Goal: Information Seeking & Learning: Learn about a topic

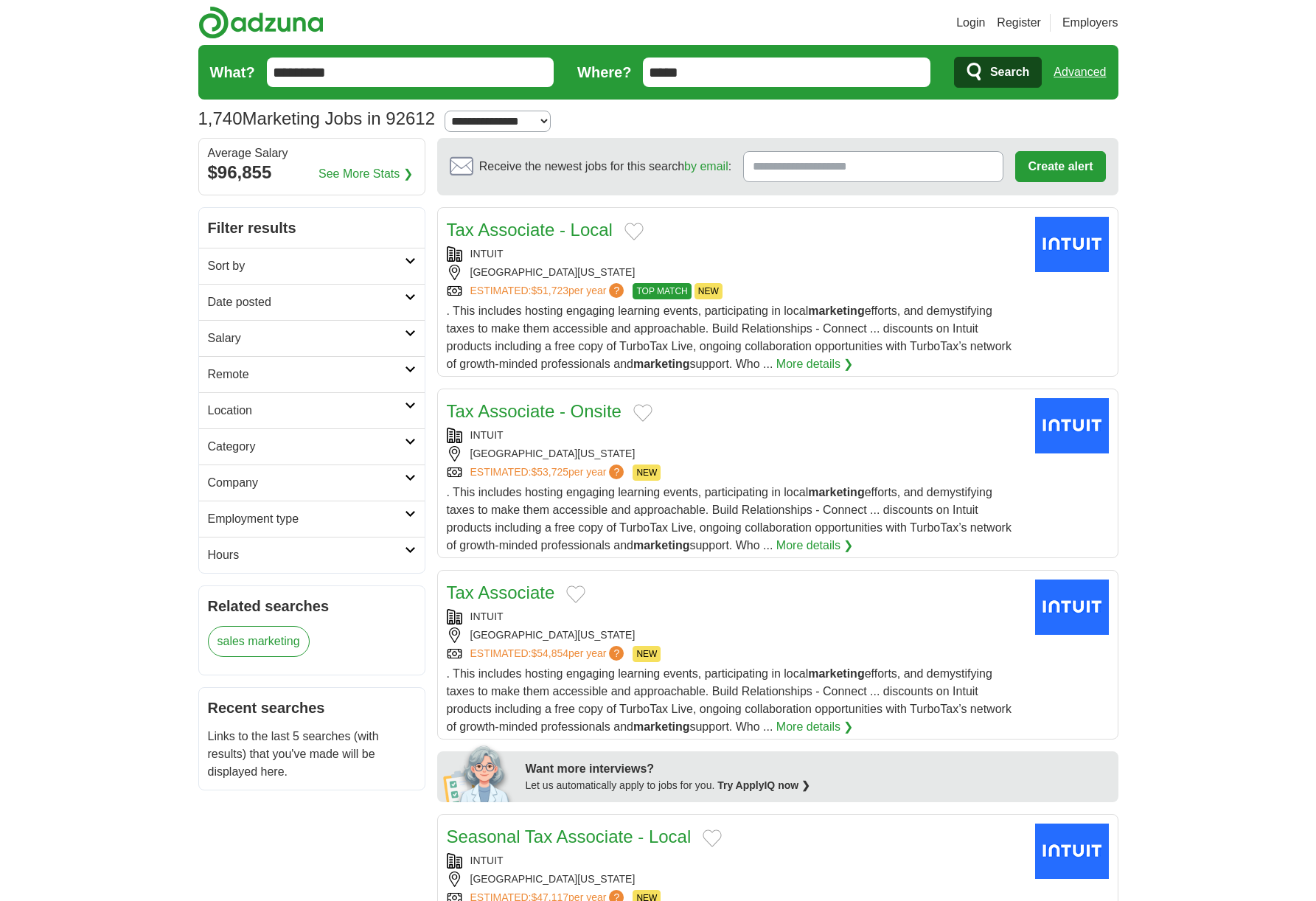
click at [314, 299] on h2 "Date posted" at bounding box center [306, 302] width 197 height 17
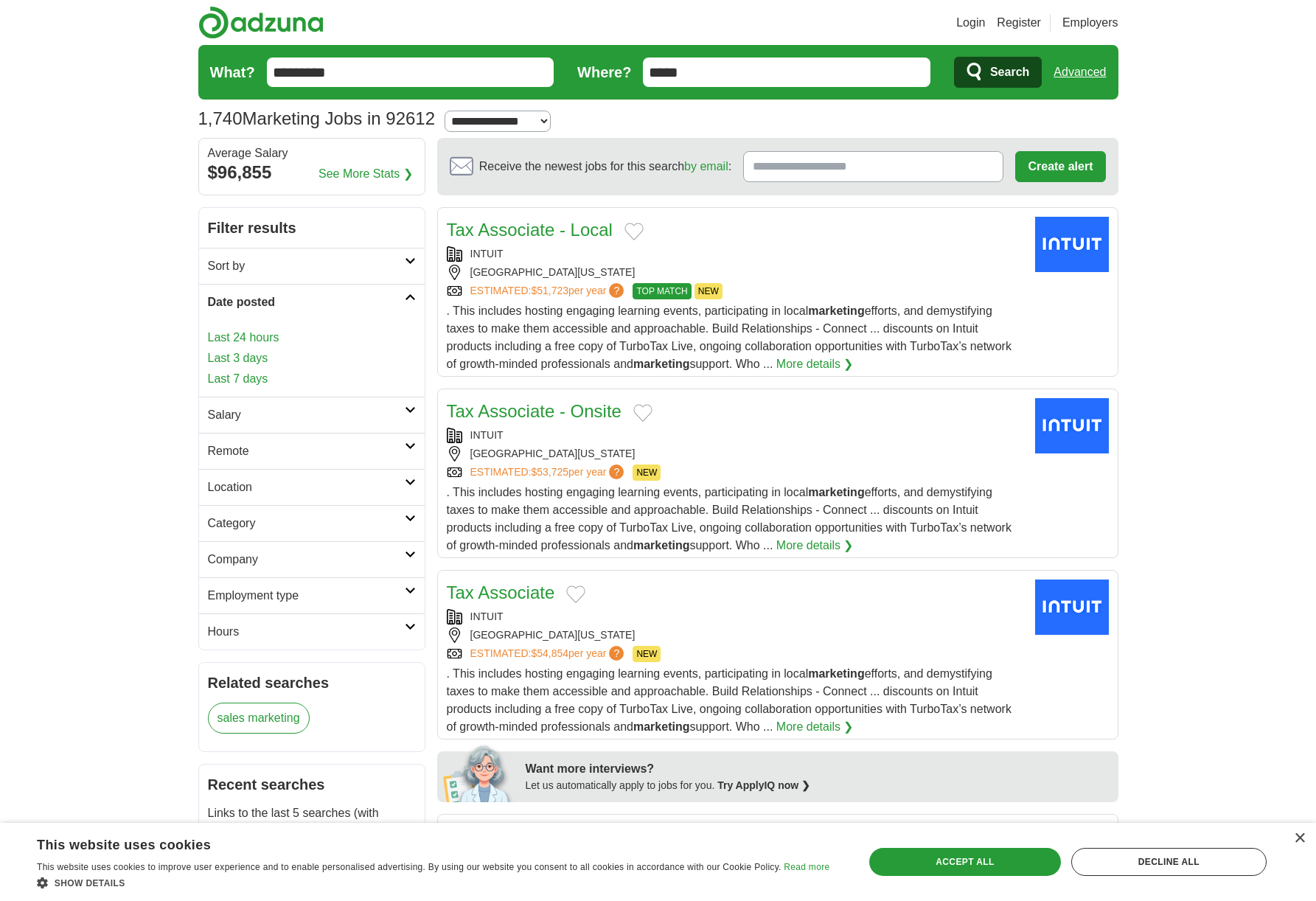
click at [244, 359] on link "Last 3 days" at bounding box center [312, 358] width 208 height 17
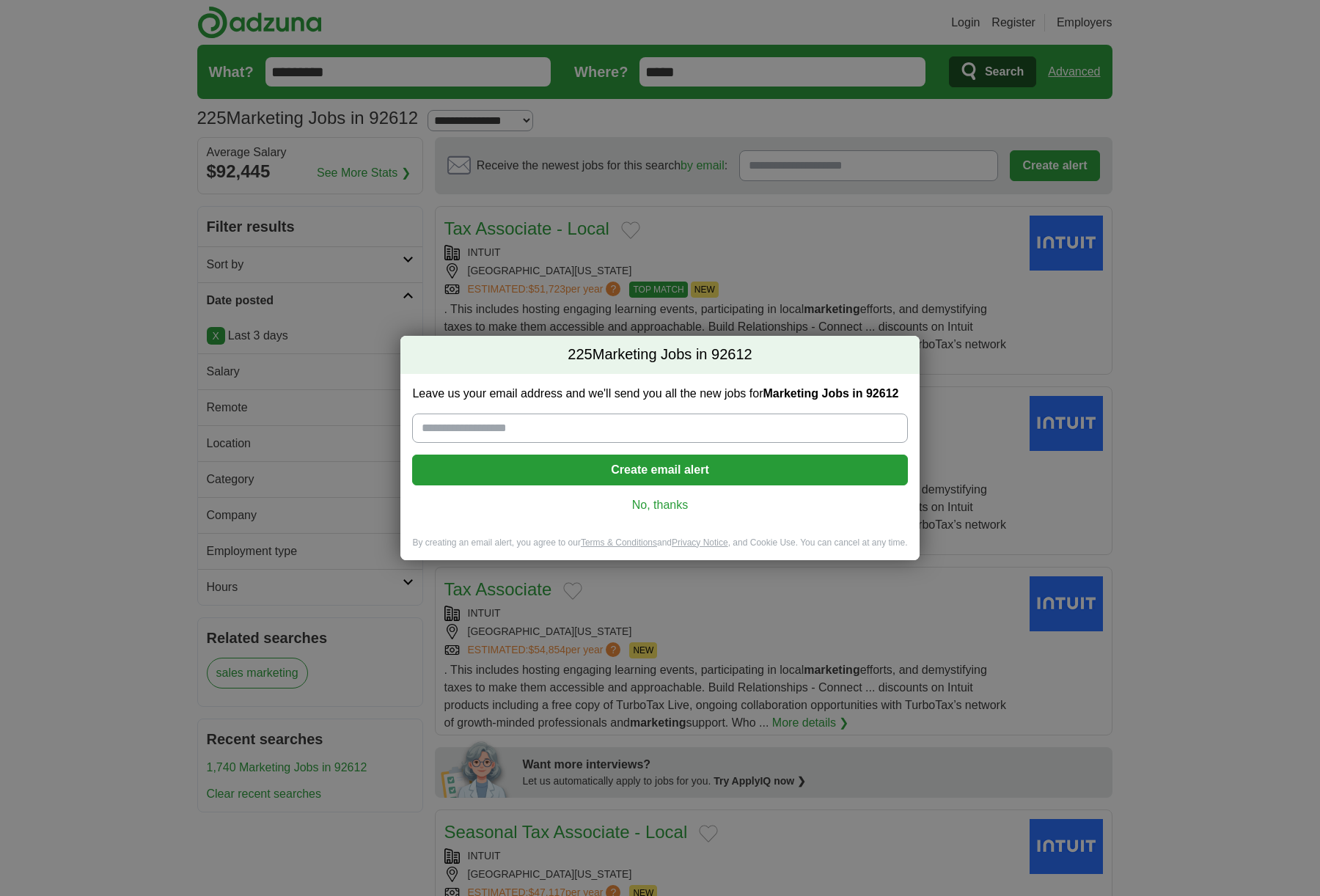
click at [675, 504] on link "No, thanks" at bounding box center [660, 506] width 472 height 16
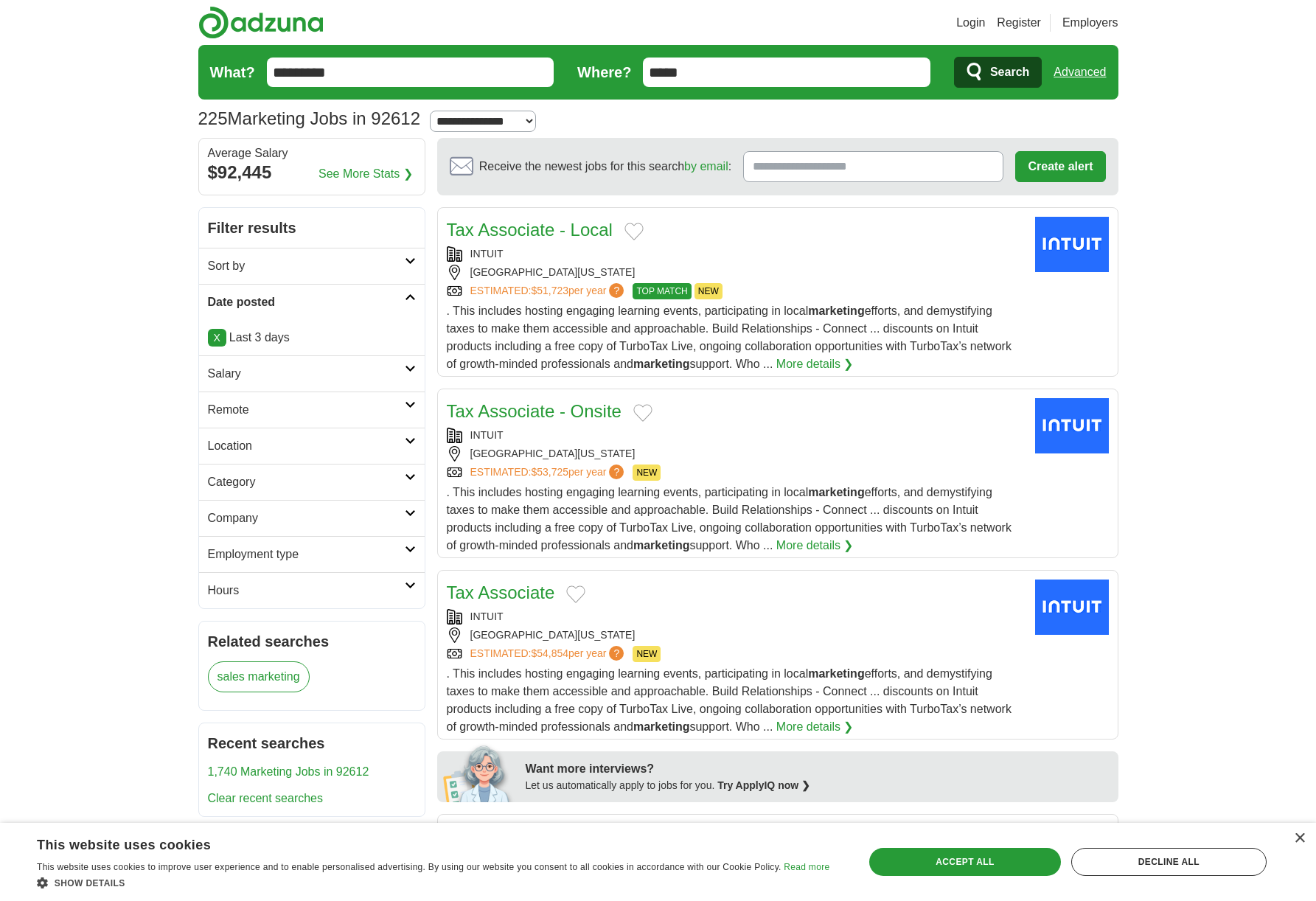
click at [408, 416] on link "Remote" at bounding box center [312, 409] width 225 height 36
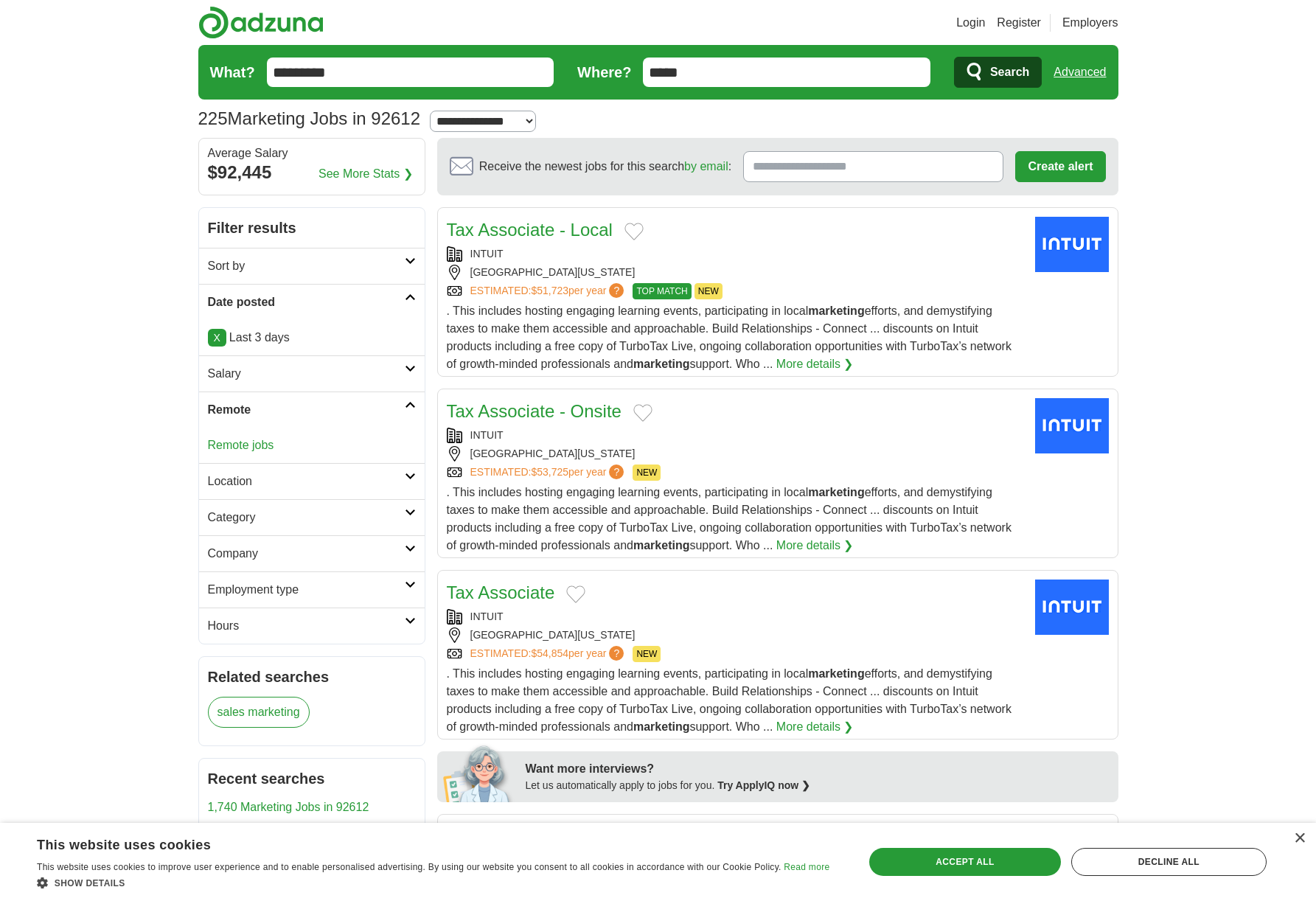
click at [408, 415] on link "Remote" at bounding box center [312, 409] width 225 height 36
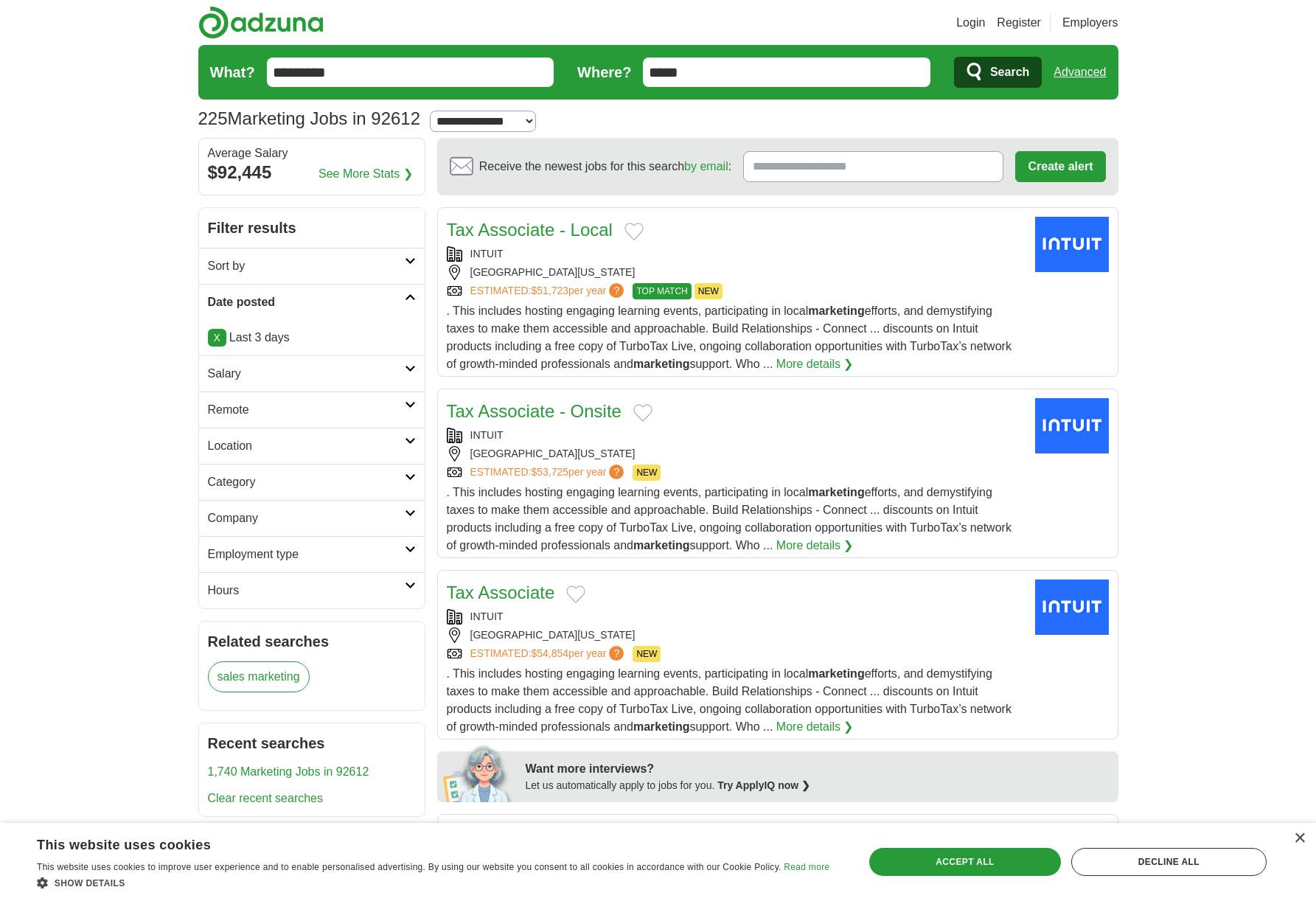
click at [401, 367] on h2 "Salary" at bounding box center [306, 373] width 197 height 17
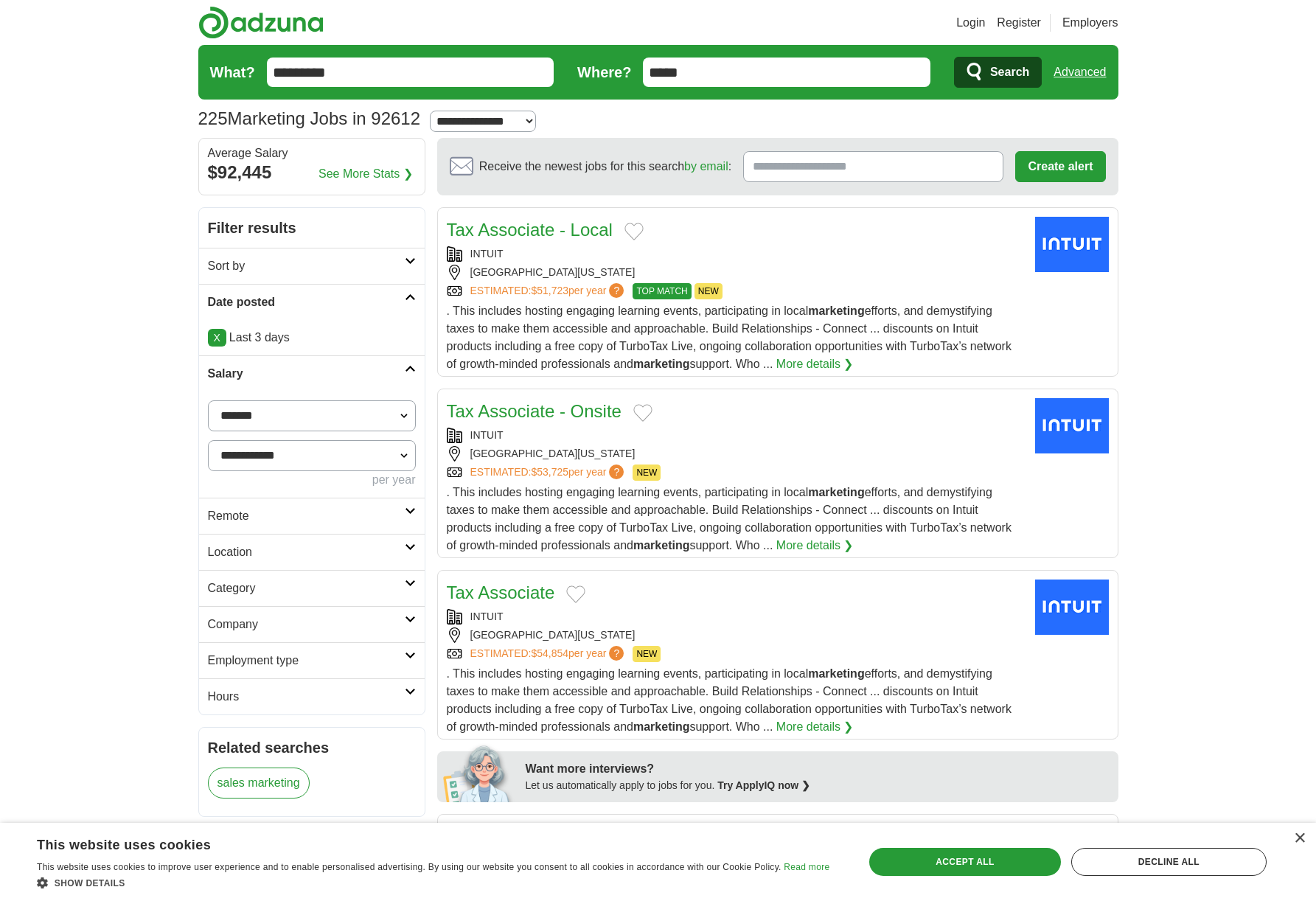
click at [334, 406] on select "**********" at bounding box center [312, 416] width 208 height 31
select select "******"
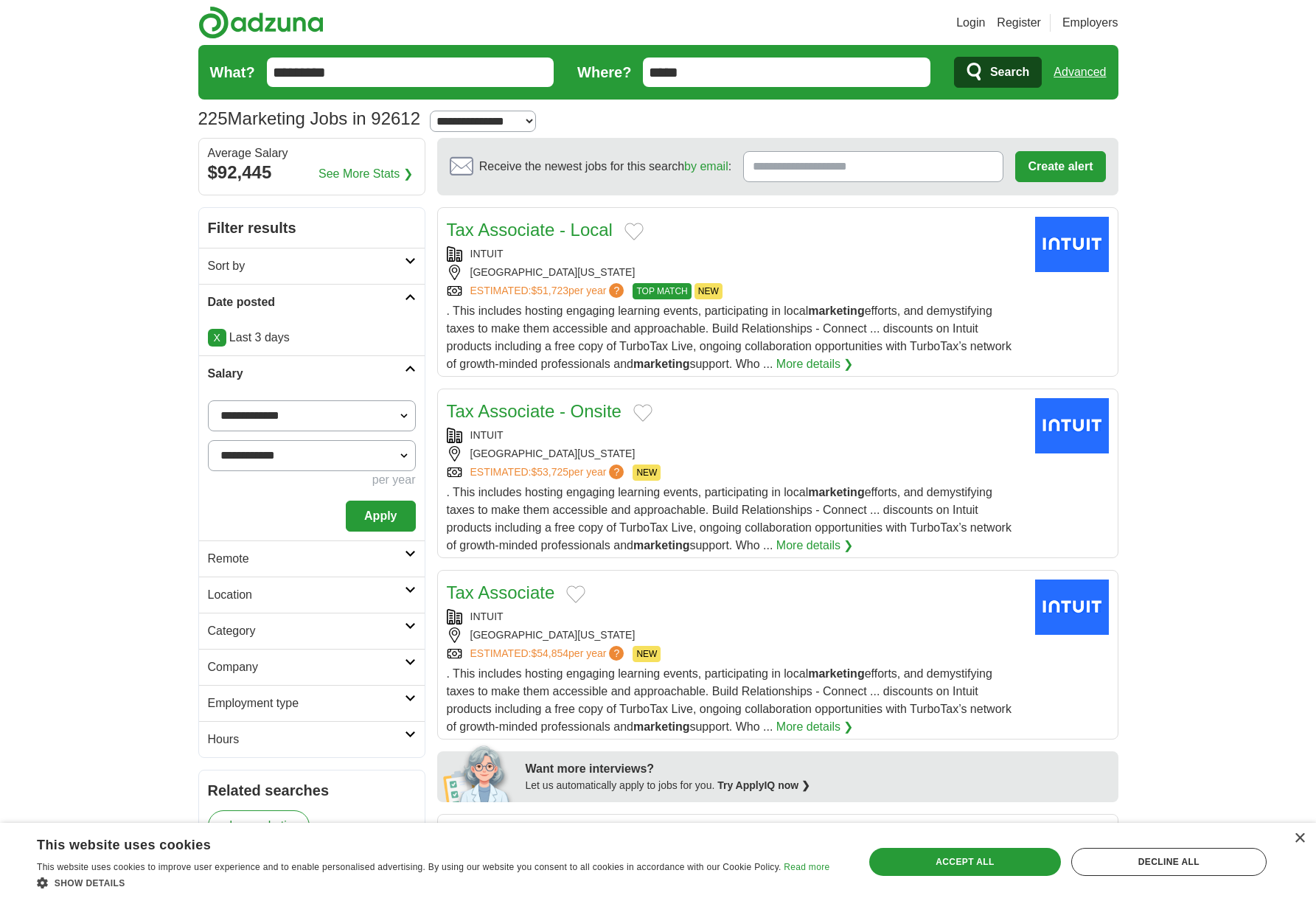
click at [404, 453] on select "**********" at bounding box center [312, 456] width 208 height 31
click at [391, 527] on button "Apply" at bounding box center [380, 517] width 69 height 31
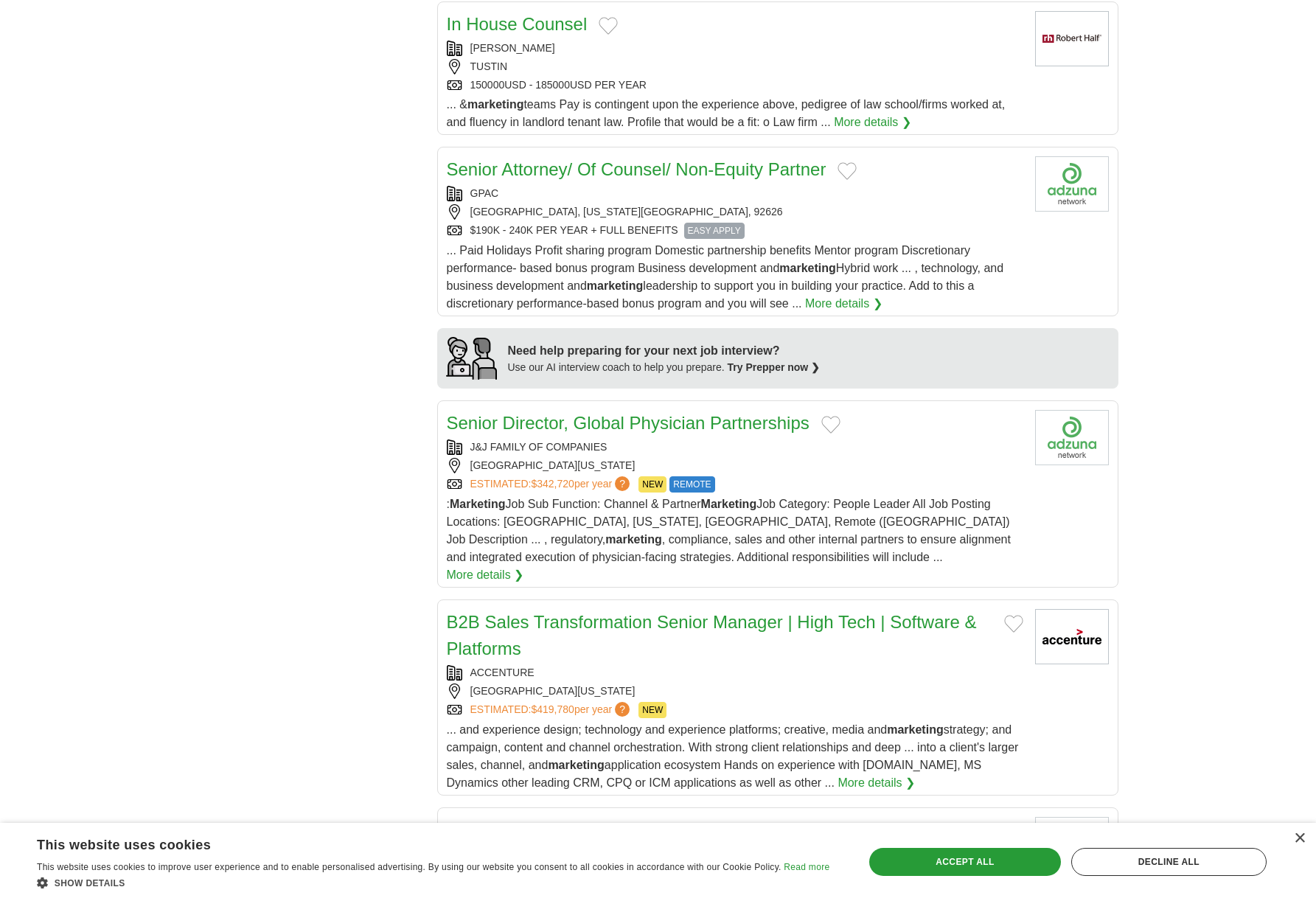
scroll to position [1032, 0]
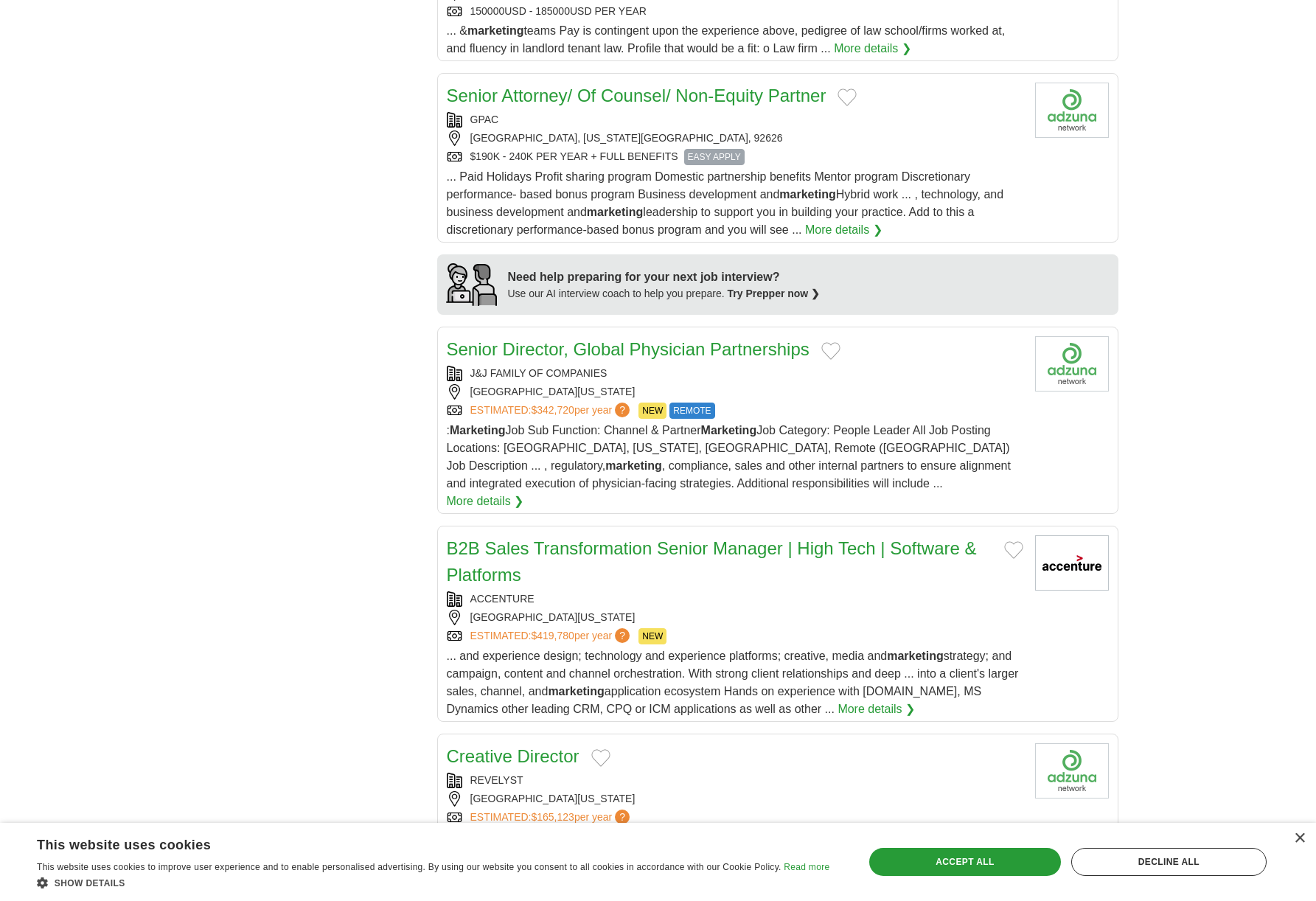
click at [788, 564] on h2 "B2B Sales Transformation Senior Manager | High Tech | Software & Platforms" at bounding box center [720, 562] width 546 height 53
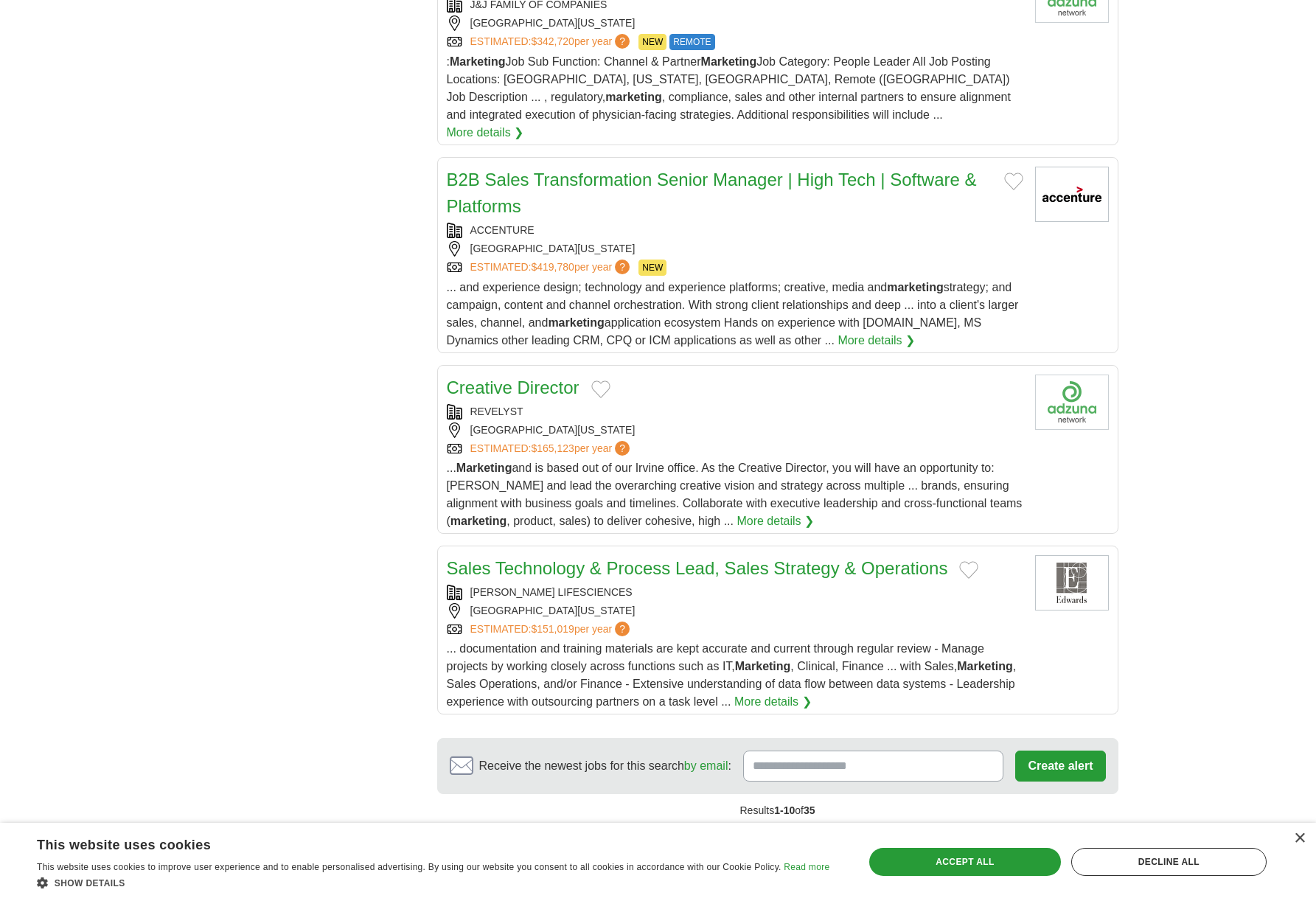
scroll to position [1475, 0]
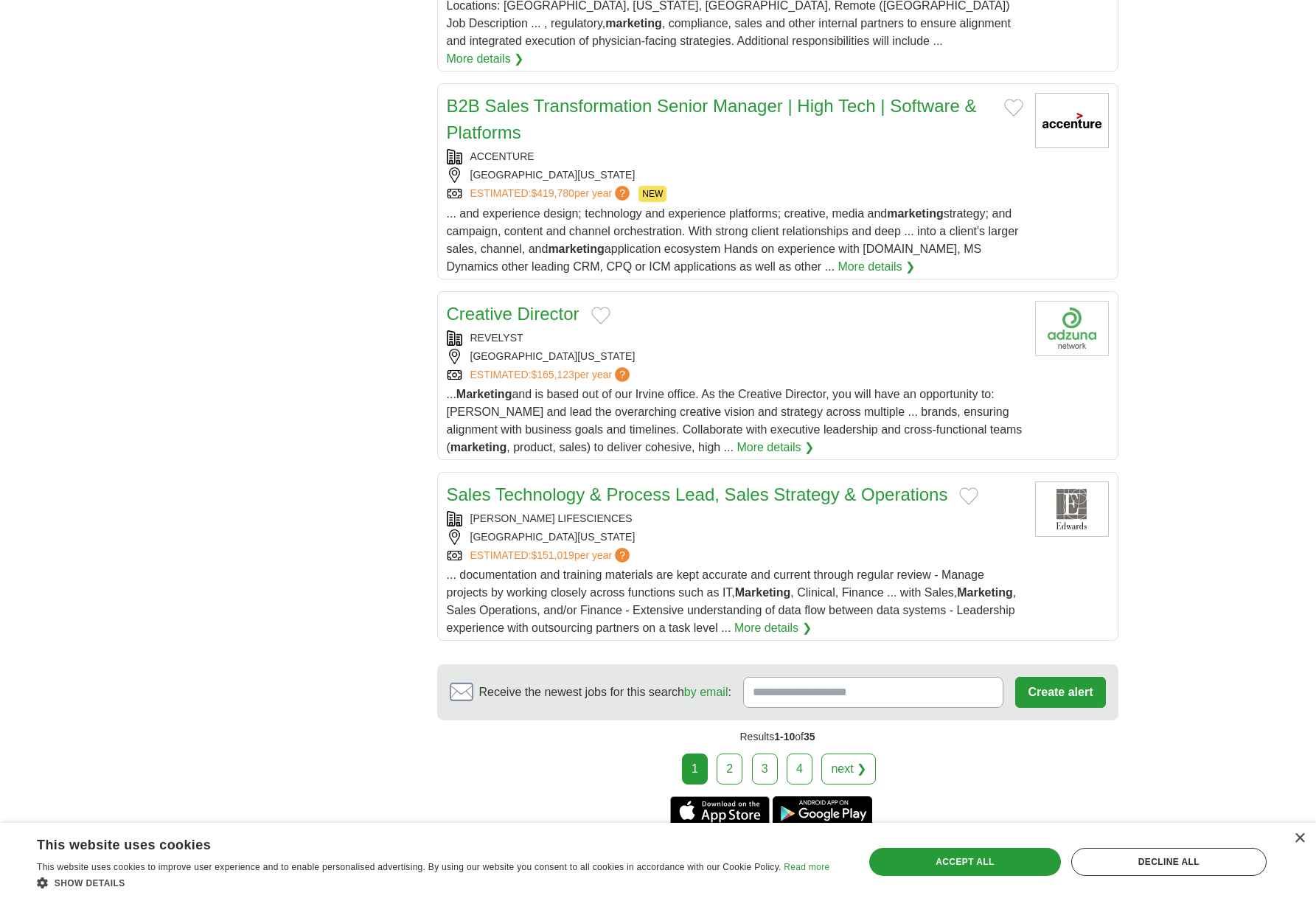
click at [728, 758] on link "2" at bounding box center [730, 770] width 26 height 31
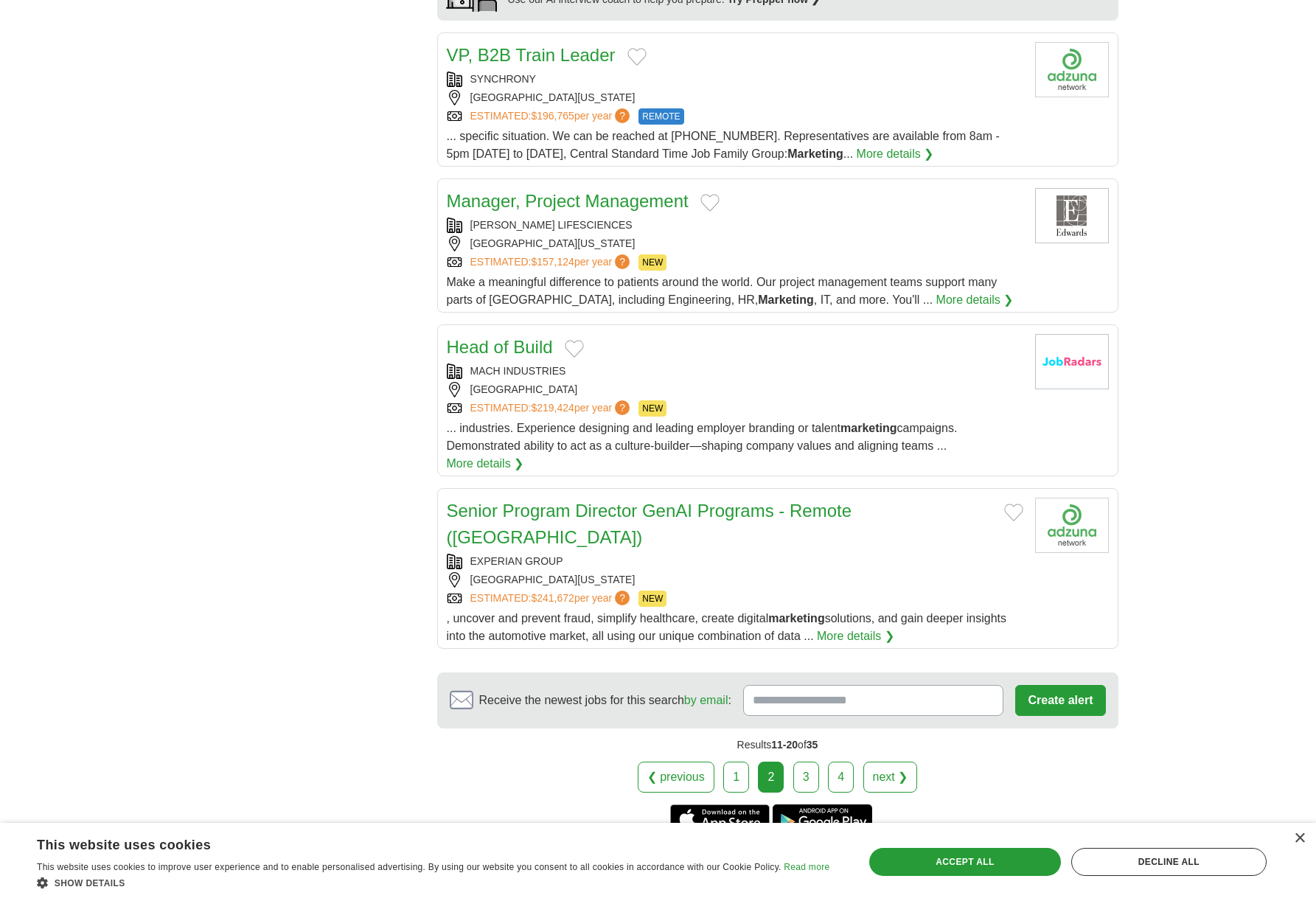
scroll to position [1401, 0]
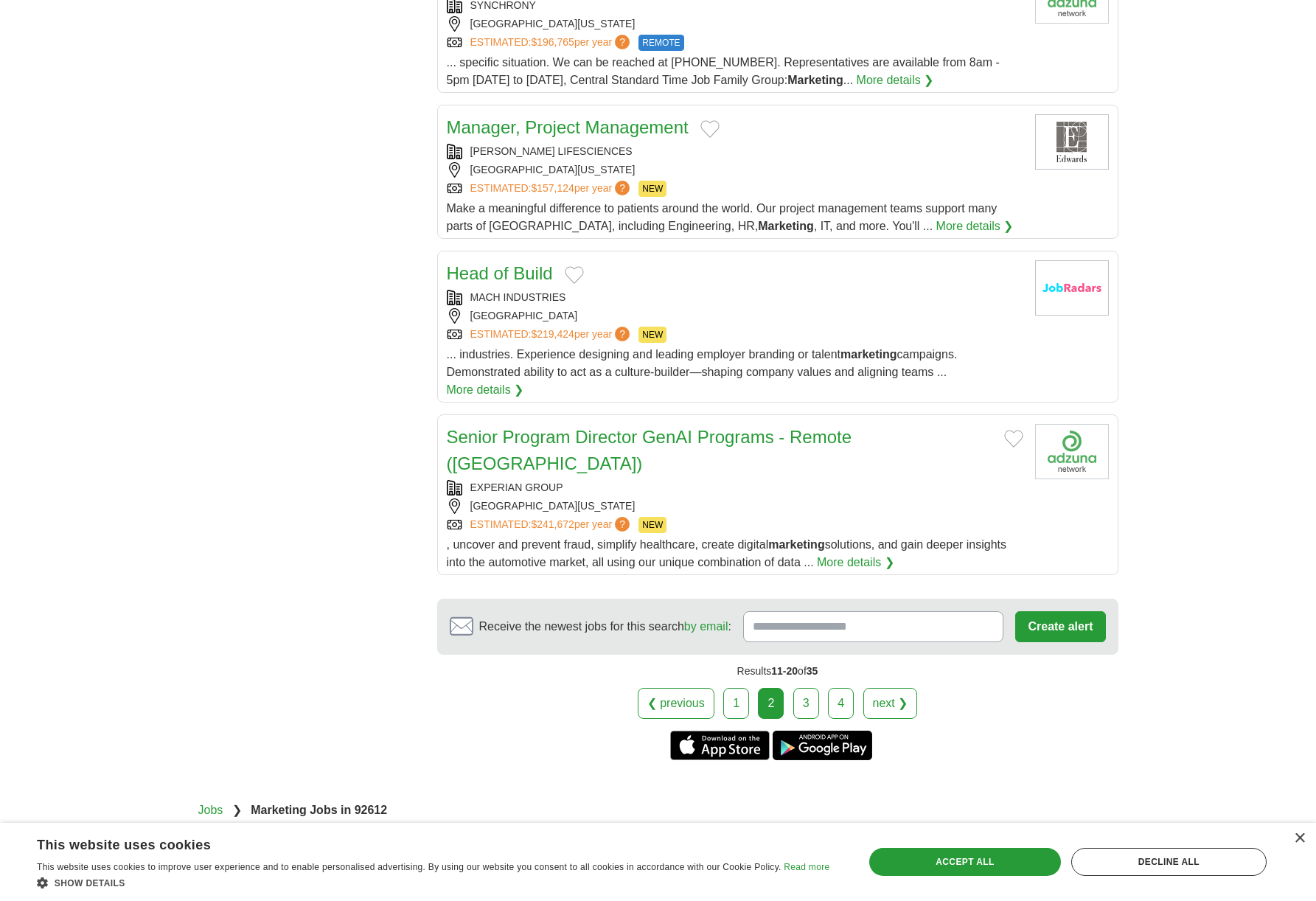
click at [815, 688] on link "3" at bounding box center [806, 703] width 26 height 31
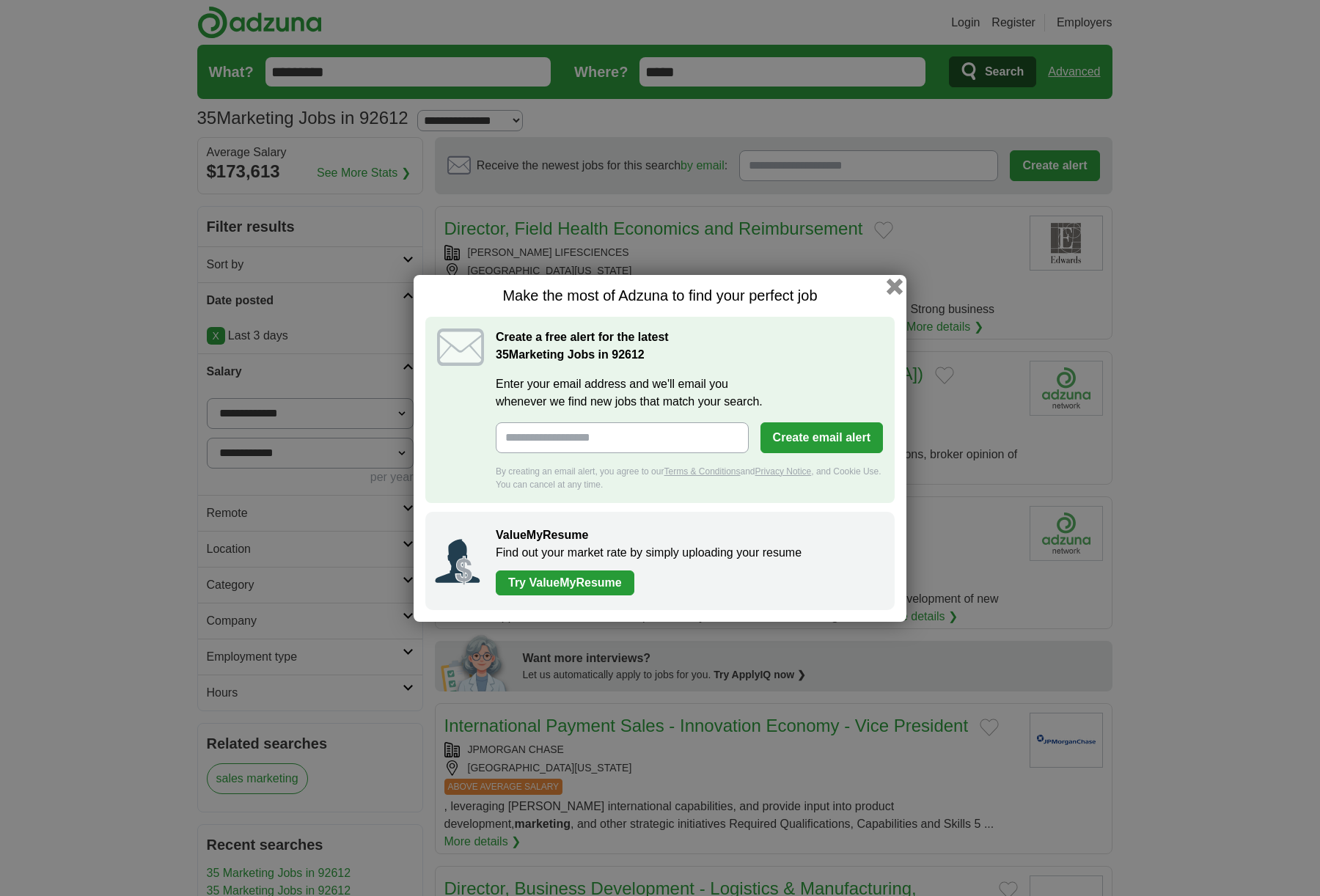
click at [895, 290] on button "button" at bounding box center [895, 286] width 16 height 16
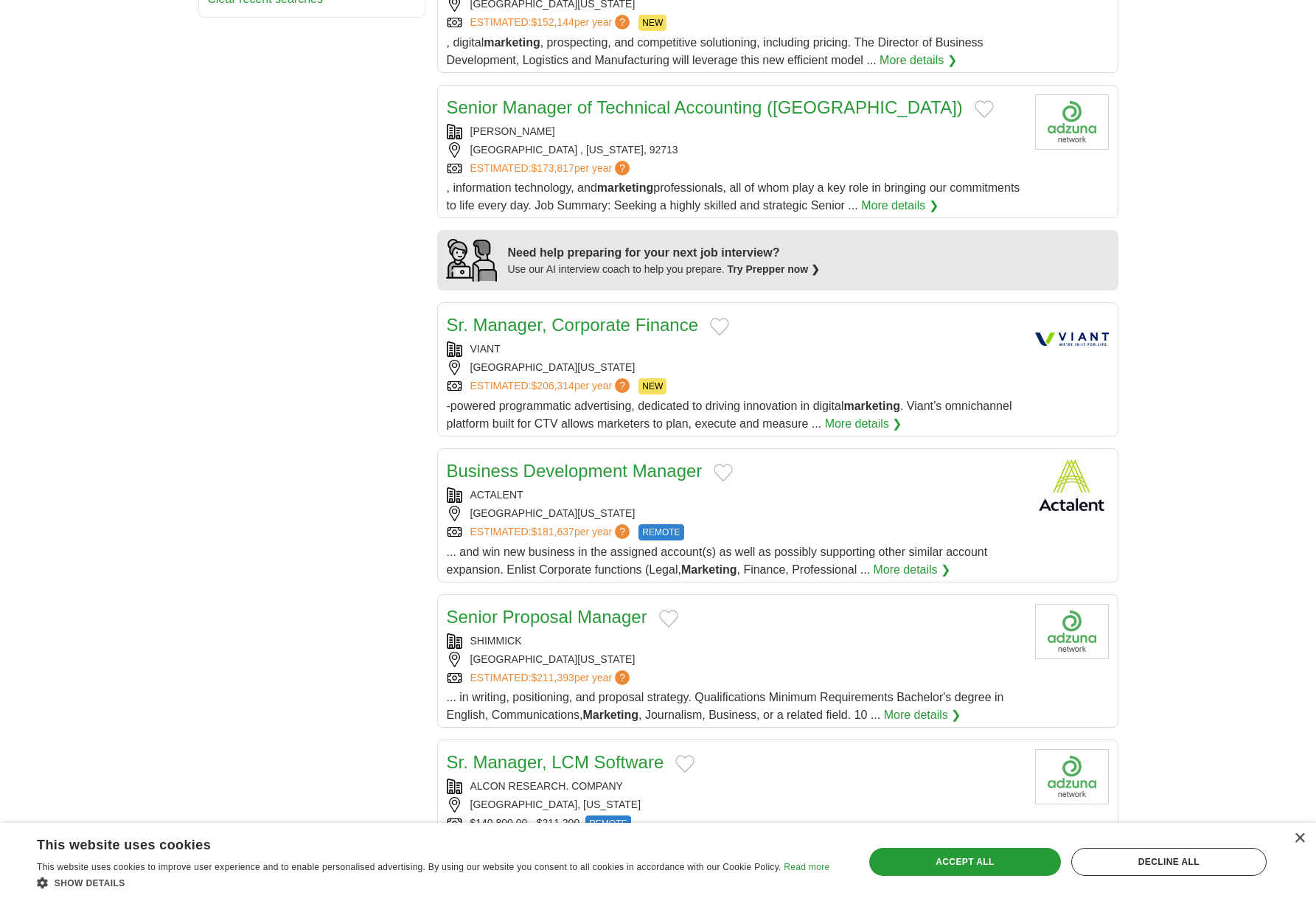
scroll to position [1032, 0]
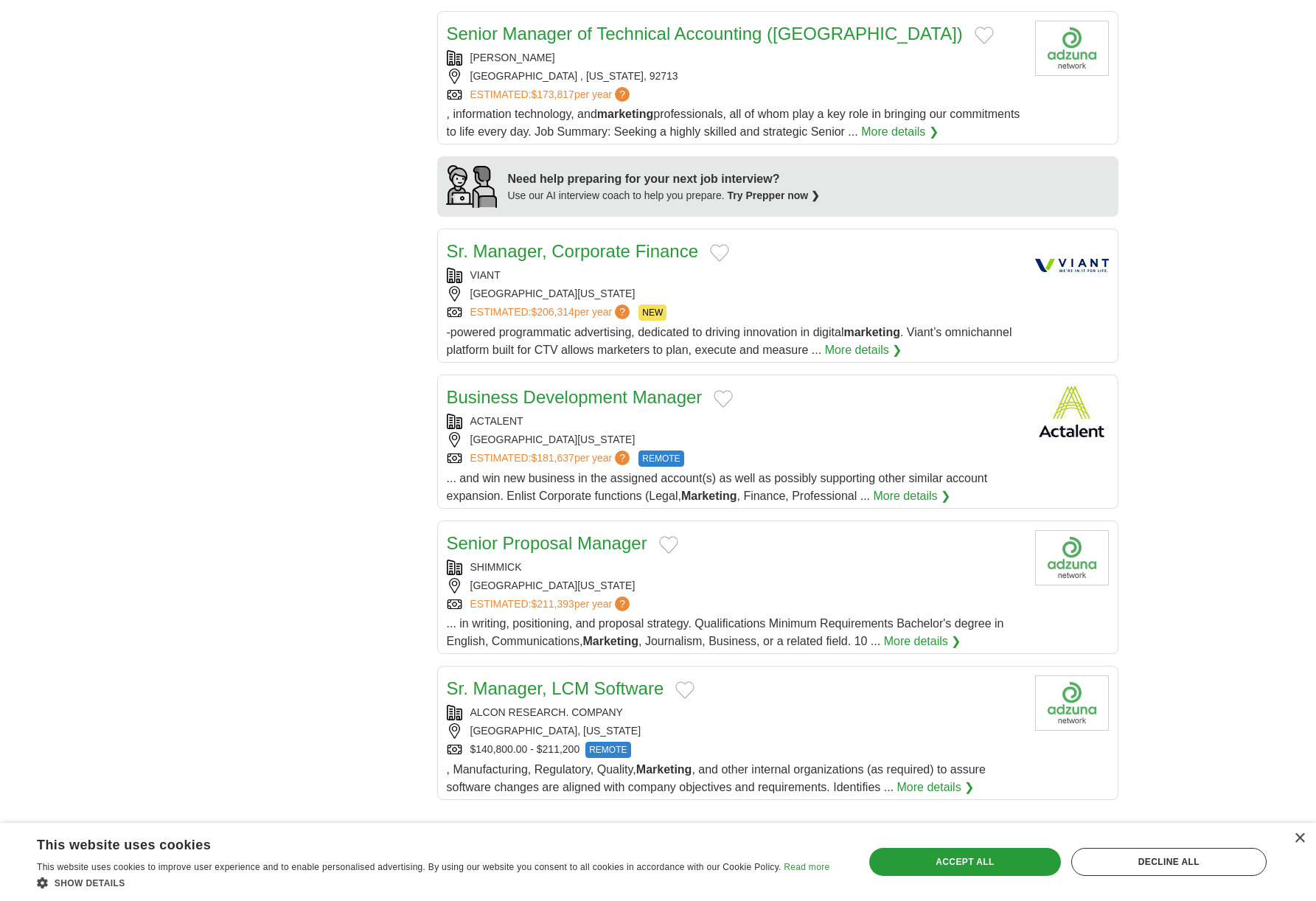
click at [897, 560] on div "SHIMMICK" at bounding box center [734, 567] width 576 height 16
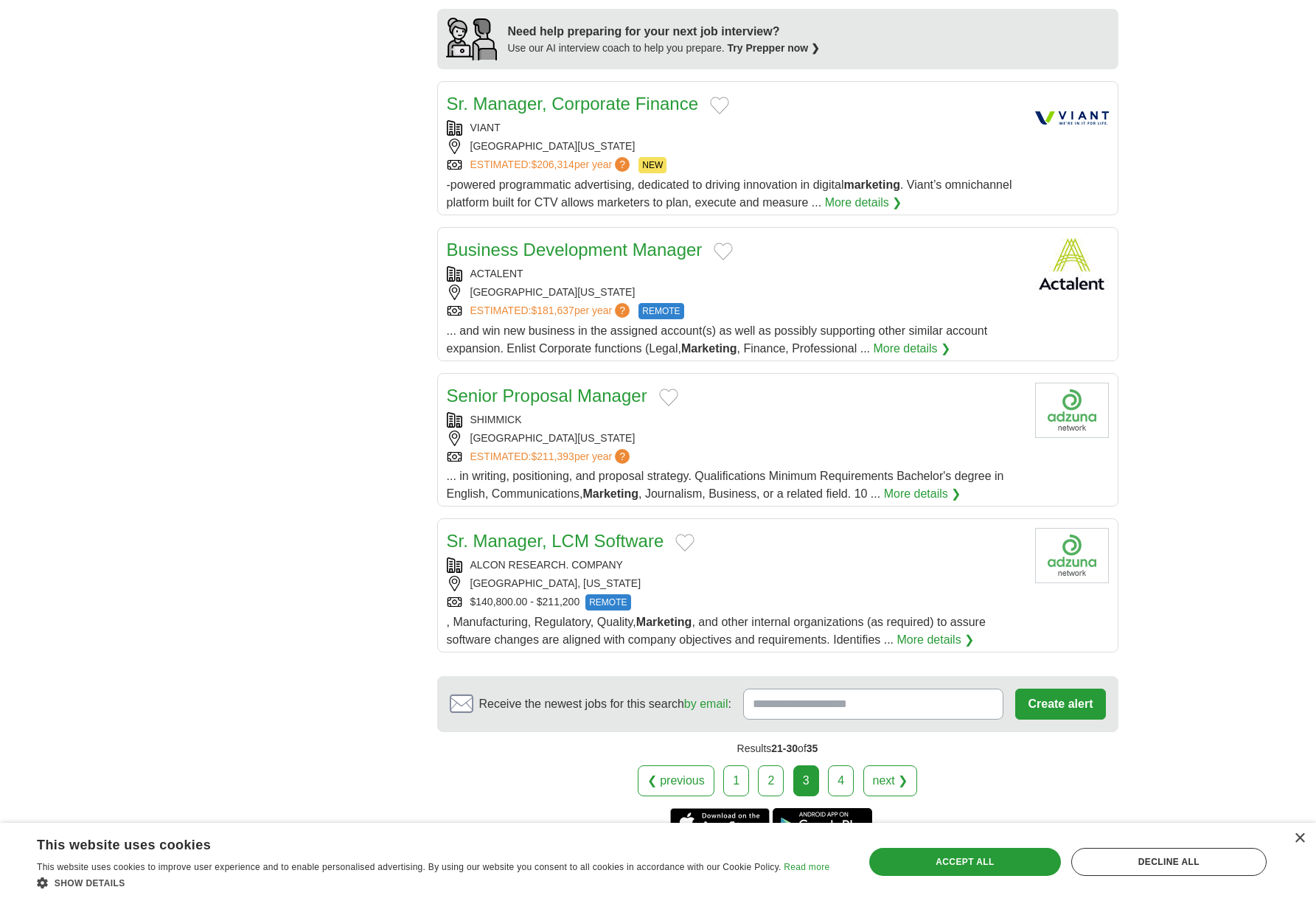
scroll to position [1254, 0]
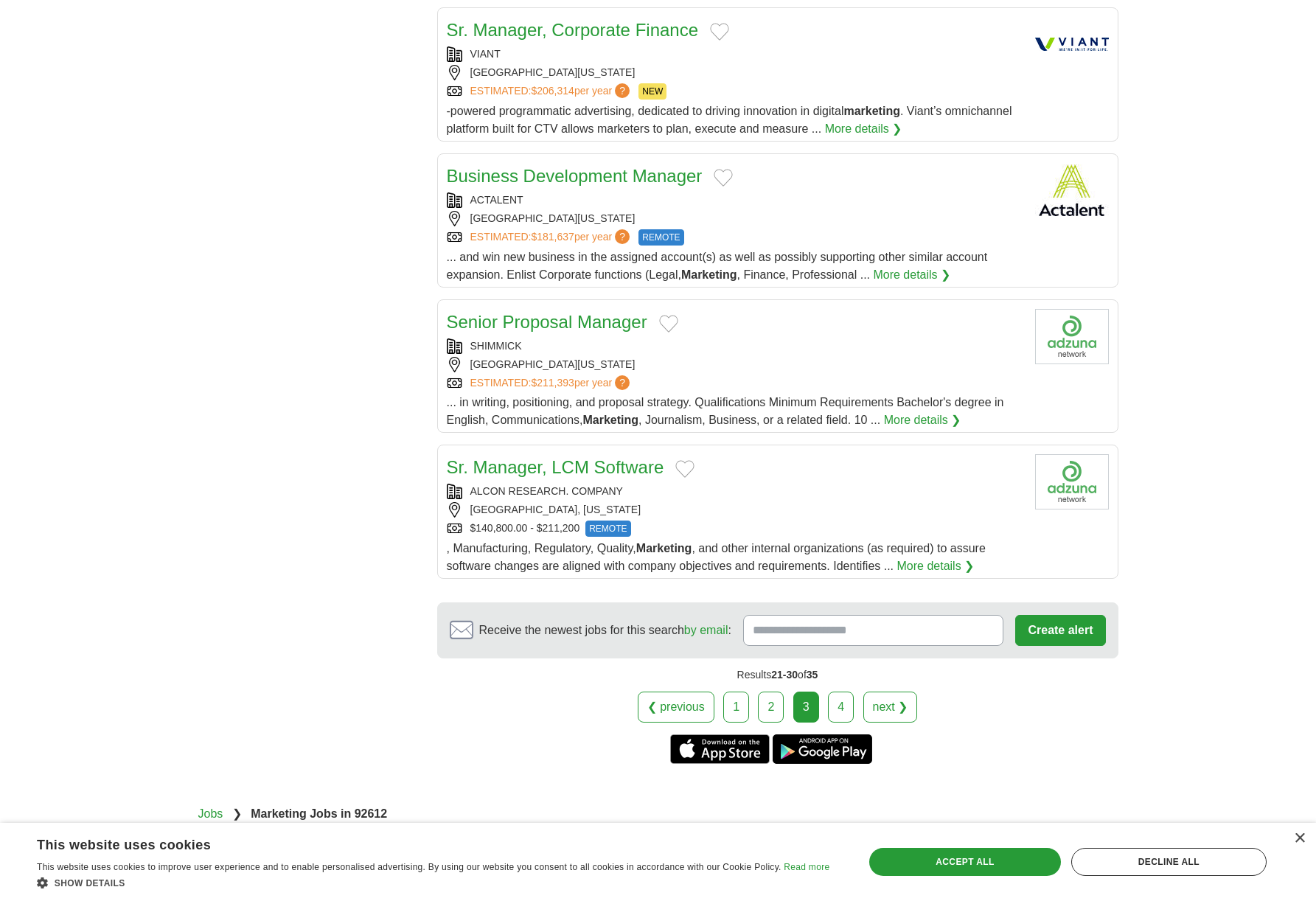
click at [832, 696] on link "4" at bounding box center [841, 707] width 26 height 31
